Goal: Transaction & Acquisition: Purchase product/service

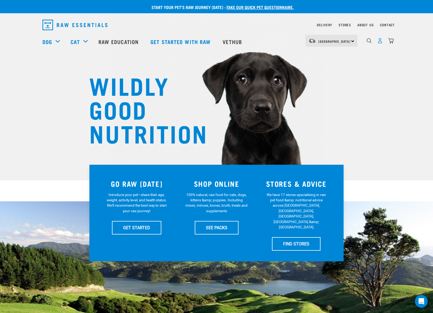
click at [379, 42] on img "dropdown navigation" at bounding box center [381, 41] width 6 height 6
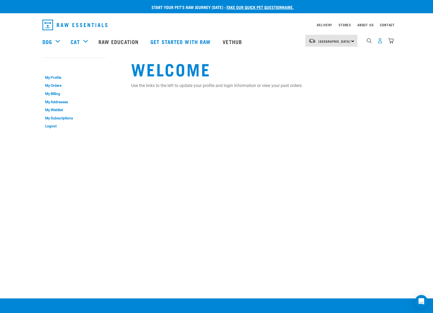
click at [381, 42] on img "dropdown navigation" at bounding box center [381, 41] width 6 height 6
click at [392, 42] on img "dropdown navigation" at bounding box center [392, 41] width 6 height 6
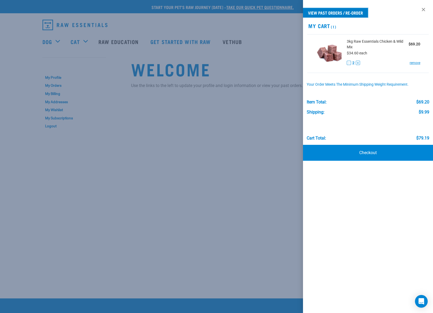
click at [343, 14] on link "View past orders / re-order" at bounding box center [335, 13] width 65 height 10
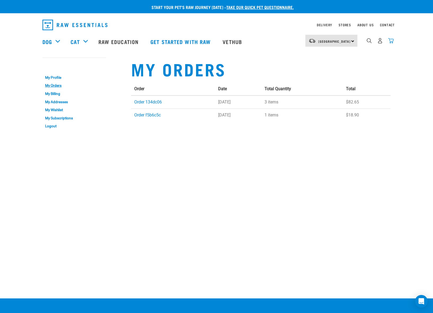
click at [391, 40] on img "dropdown navigation" at bounding box center [392, 41] width 6 height 6
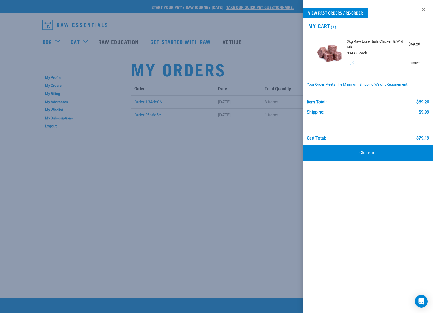
click at [414, 63] on link "remove" at bounding box center [415, 63] width 11 height 5
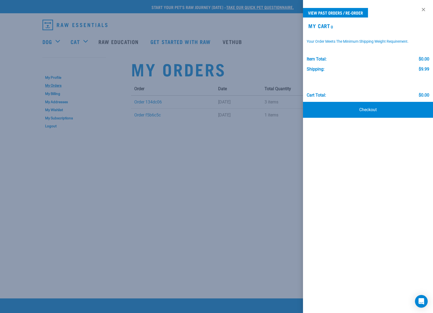
click at [190, 81] on div at bounding box center [216, 156] width 433 height 313
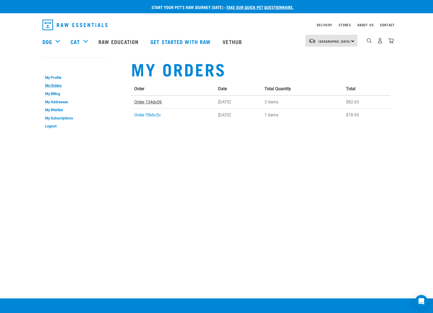
click at [149, 101] on link "Order 134dc06" at bounding box center [148, 102] width 28 height 5
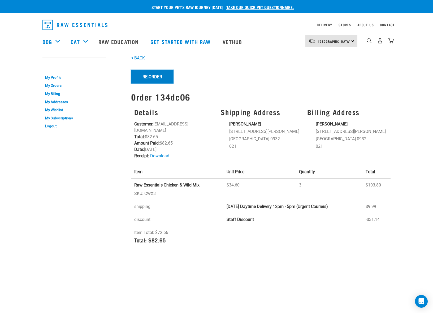
click at [149, 79] on button "Re-Order" at bounding box center [152, 77] width 42 height 14
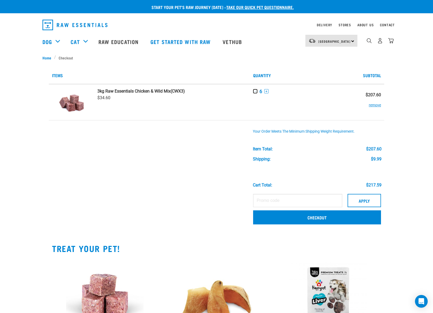
click at [254, 91] on button "-" at bounding box center [255, 91] width 4 height 4
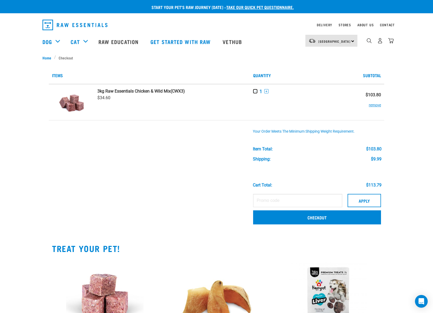
click at [254, 91] on button "-" at bounding box center [255, 91] width 4 height 4
click at [371, 104] on button "remove" at bounding box center [375, 102] width 12 height 10
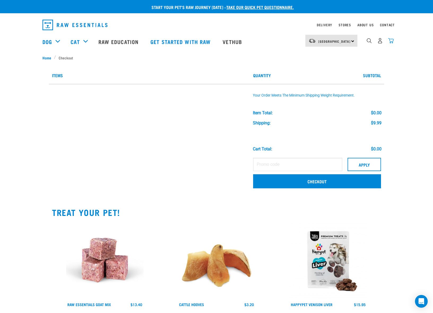
click at [390, 42] on img "dropdown navigation" at bounding box center [392, 41] width 6 height 6
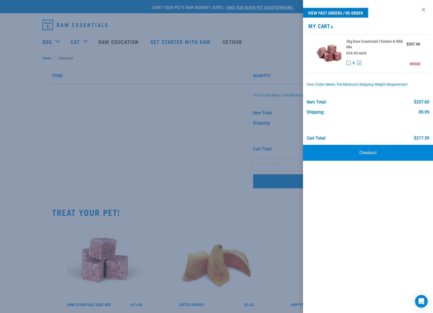
click at [352, 13] on link "View past orders / re-order" at bounding box center [335, 13] width 65 height 10
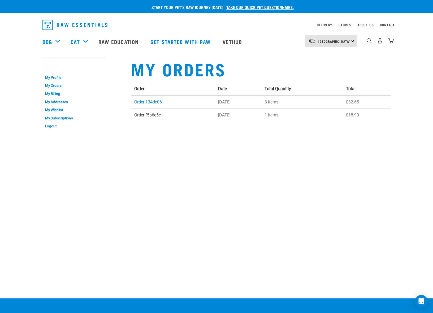
click at [153, 115] on link "Order f5b6c5c" at bounding box center [147, 115] width 27 height 5
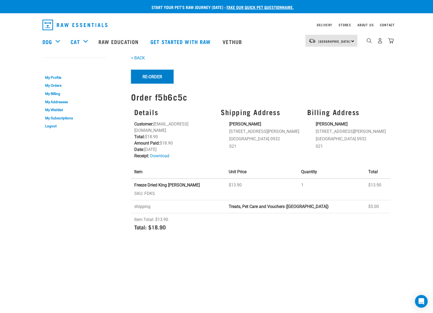
click at [156, 75] on button "Re-Order" at bounding box center [152, 77] width 42 height 14
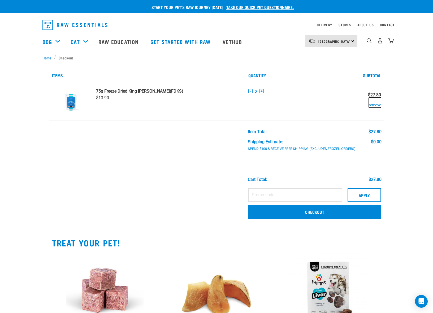
click at [376, 106] on button "remove" at bounding box center [375, 102] width 12 height 10
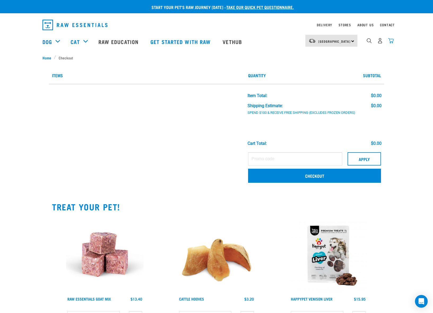
click at [390, 43] on img "dropdown navigation" at bounding box center [392, 41] width 6 height 6
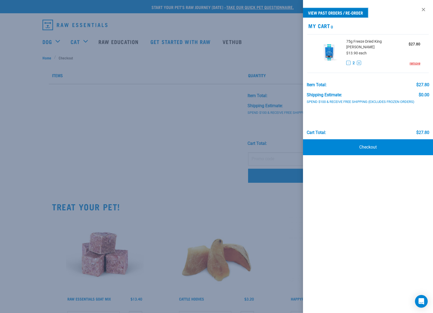
click at [327, 12] on link "View past orders / re-order" at bounding box center [335, 13] width 65 height 10
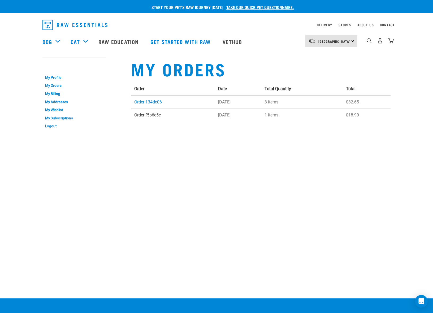
click at [143, 116] on link "Order f5b6c5c" at bounding box center [147, 115] width 27 height 5
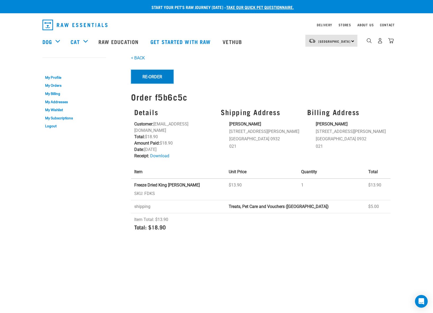
click at [164, 74] on button "Re-Order" at bounding box center [152, 77] width 42 height 14
